Goal: Information Seeking & Learning: Find specific fact

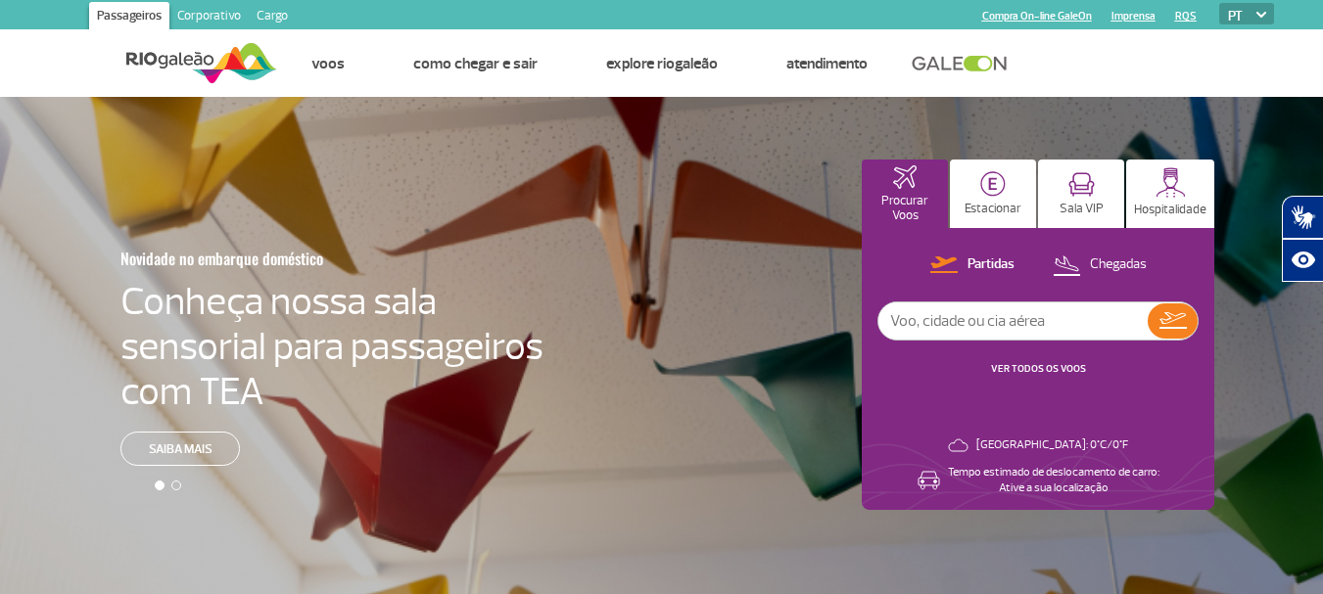
click at [1002, 320] on input "text" at bounding box center [1013, 321] width 269 height 37
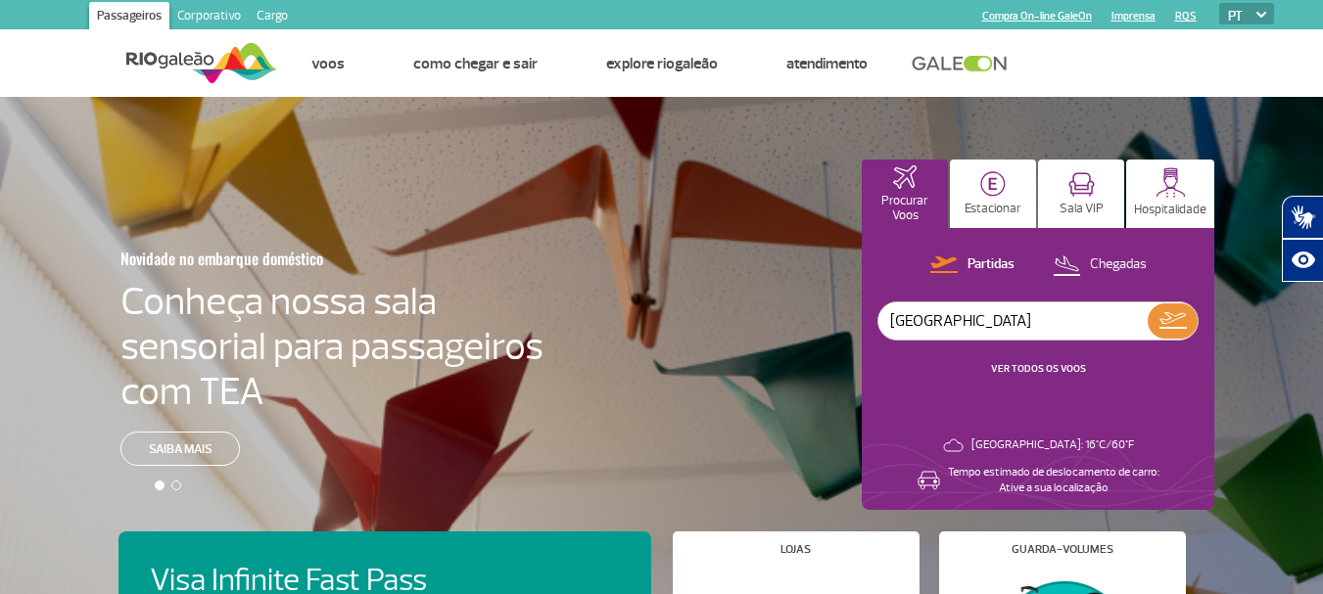
type input "[GEOGRAPHIC_DATA]"
click at [1192, 322] on button at bounding box center [1173, 321] width 50 height 35
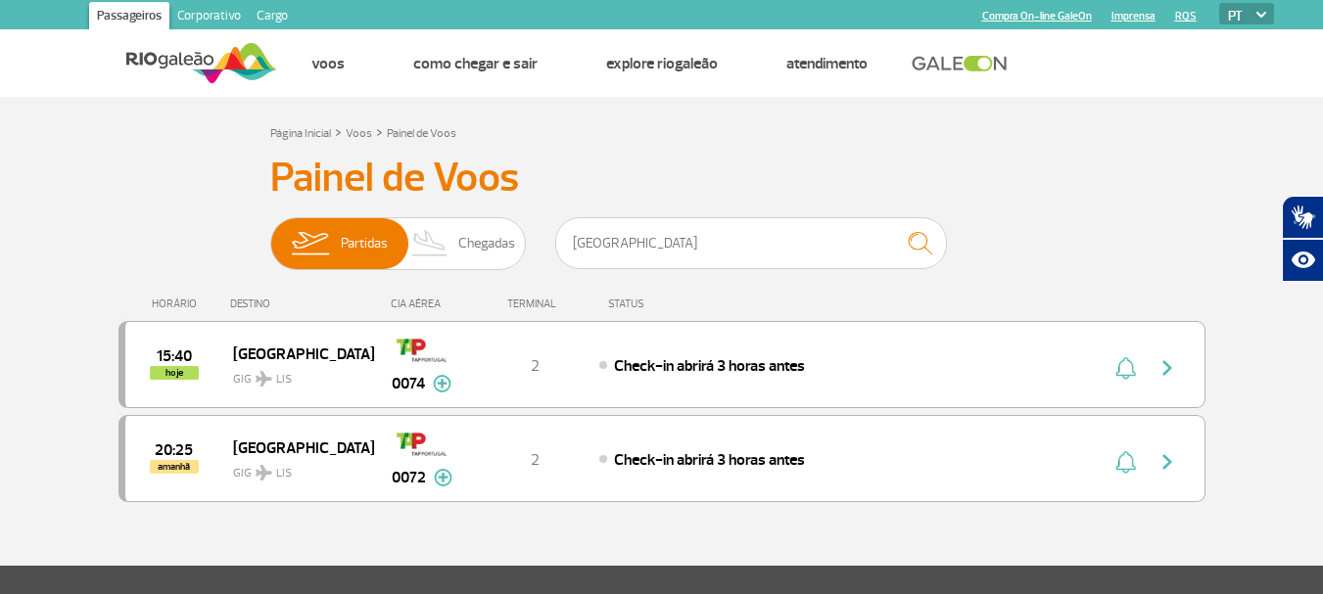
click at [57, 376] on section "Página Inicial > Voos > Painel de Voos Painel de Voos Partidas Chegadas [GEOGRA…" at bounding box center [661, 331] width 1323 height 469
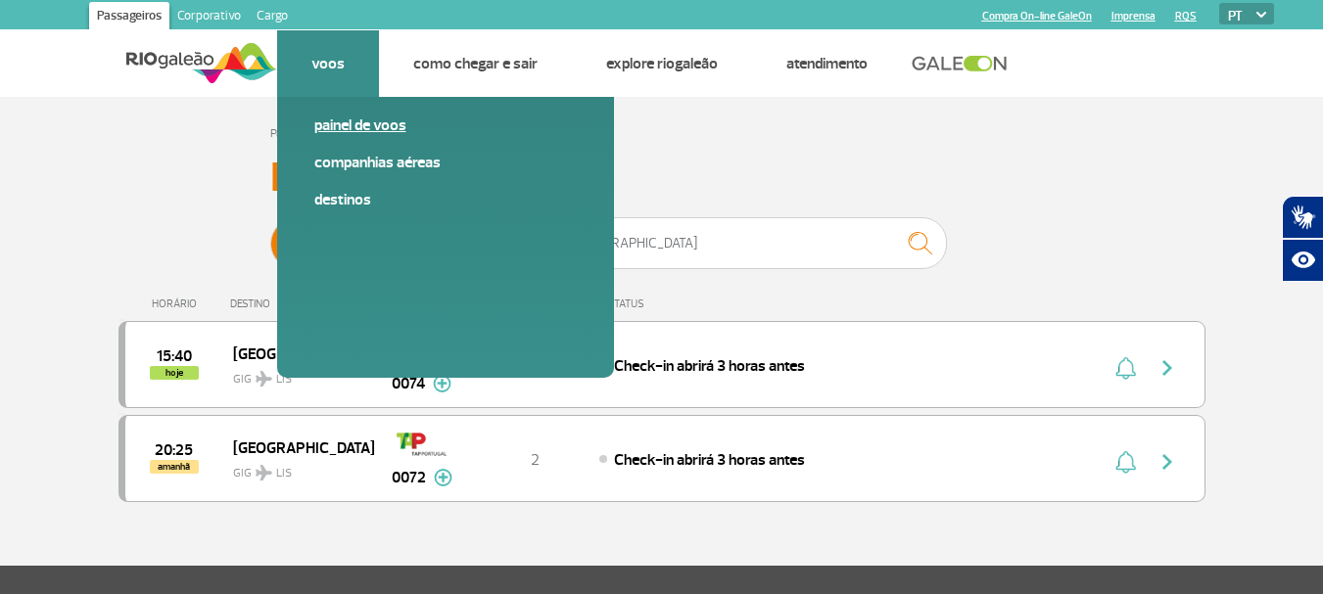
click at [353, 124] on link "Painel de voos" at bounding box center [445, 126] width 262 height 22
click at [348, 124] on link "Painel de voos" at bounding box center [445, 126] width 262 height 22
click at [369, 165] on link "Companhias Aéreas" at bounding box center [445, 163] width 262 height 22
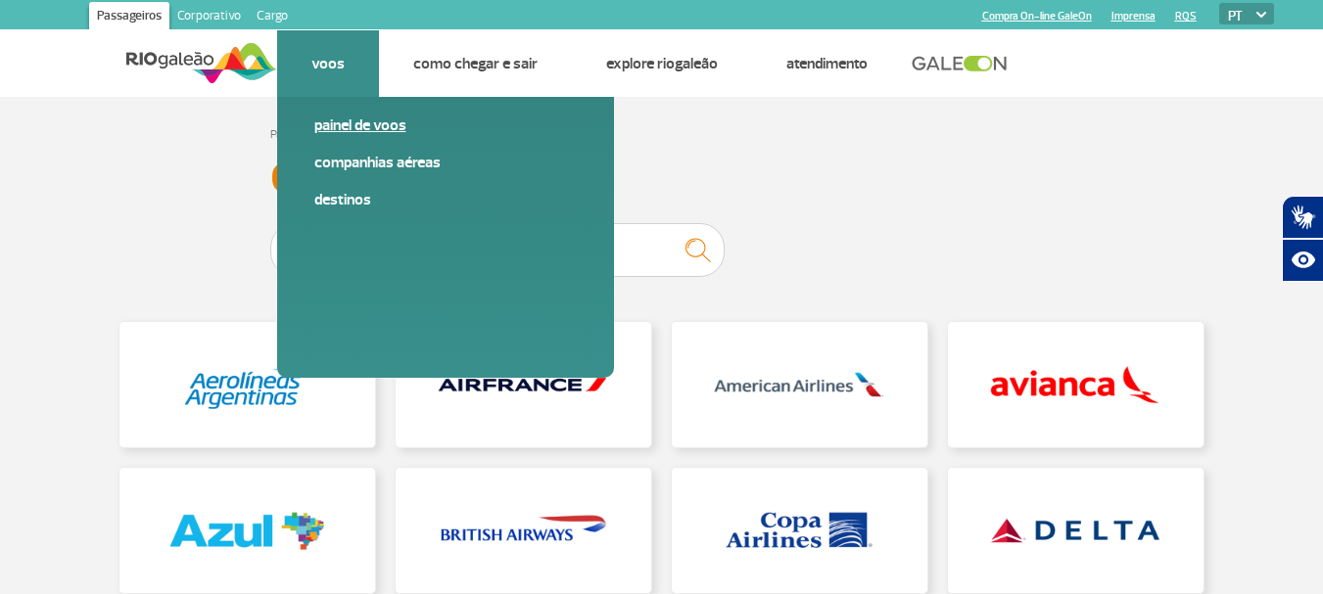
click at [388, 119] on link "Painel de voos" at bounding box center [445, 126] width 262 height 22
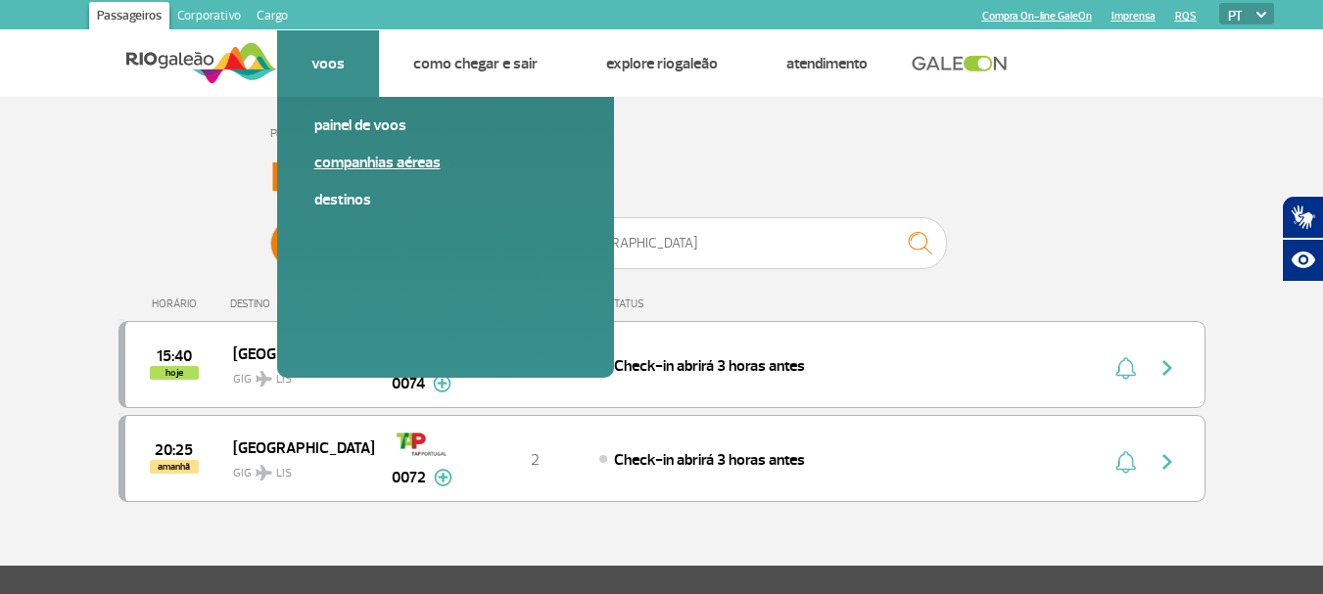
click at [369, 158] on link "Companhias Aéreas" at bounding box center [445, 163] width 262 height 22
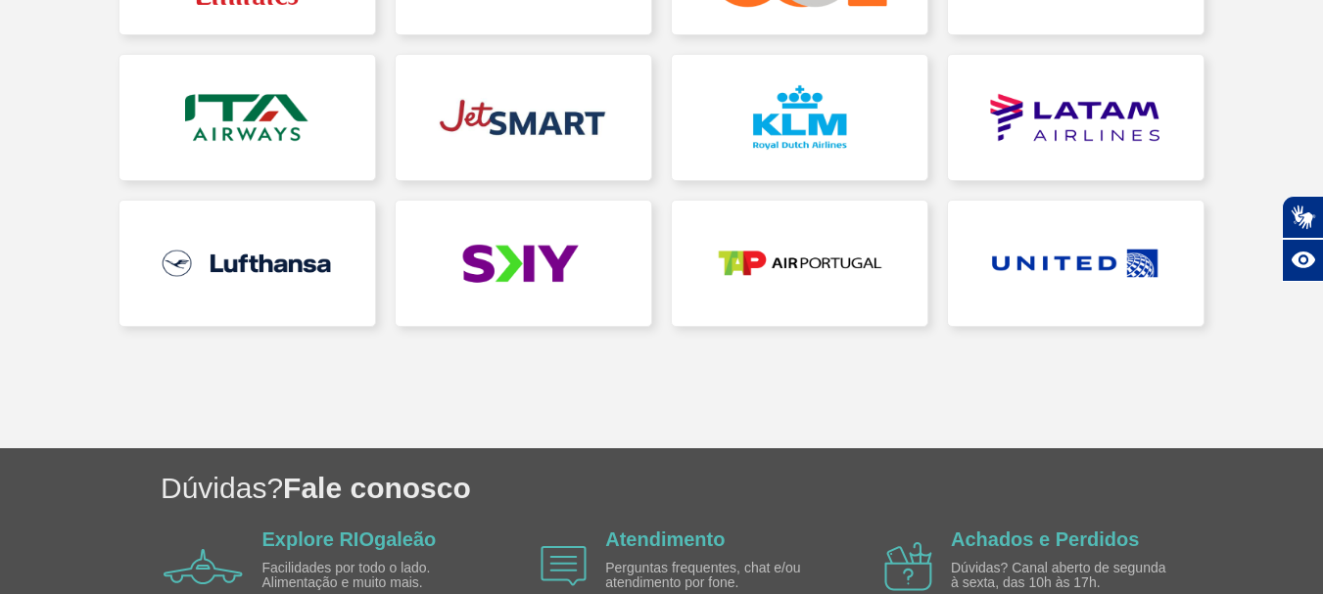
scroll to position [185, 0]
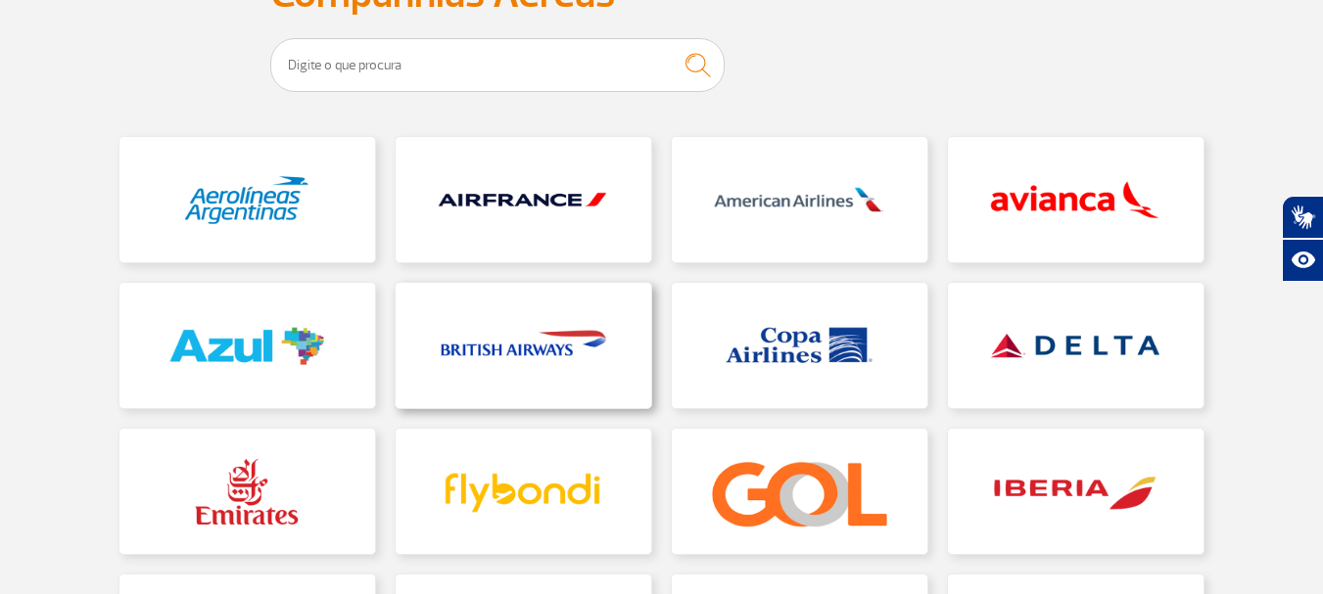
click at [494, 339] on link at bounding box center [524, 345] width 256 height 125
